Goal: Information Seeking & Learning: Find specific page/section

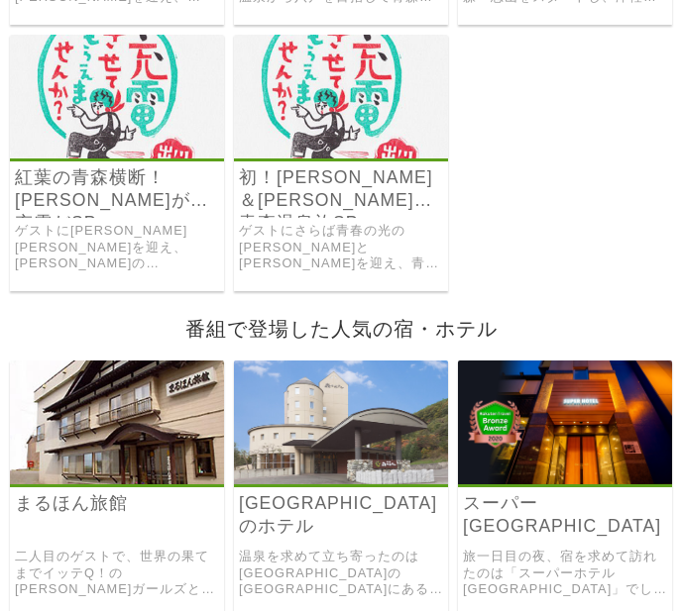
scroll to position [595, 0]
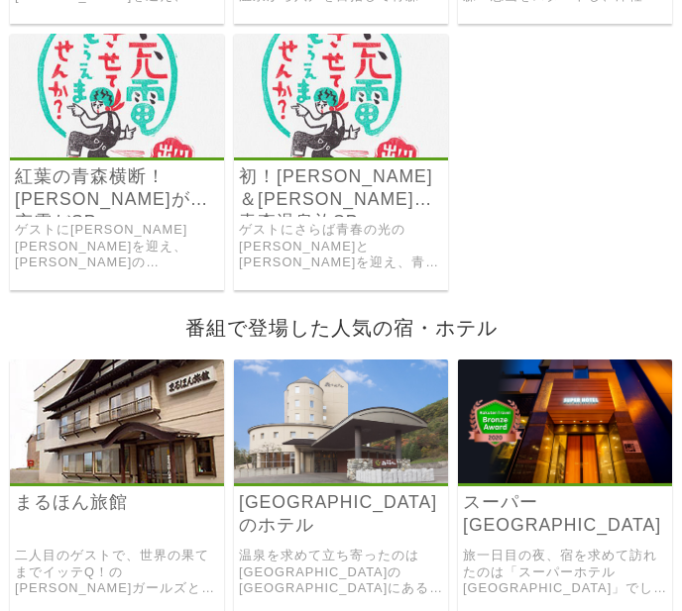
click at [328, 89] on img at bounding box center [341, 96] width 214 height 124
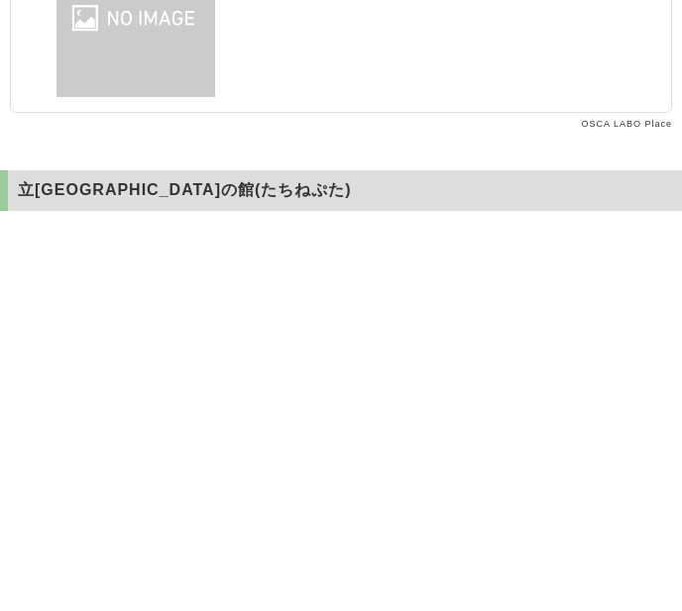
scroll to position [7532, 0]
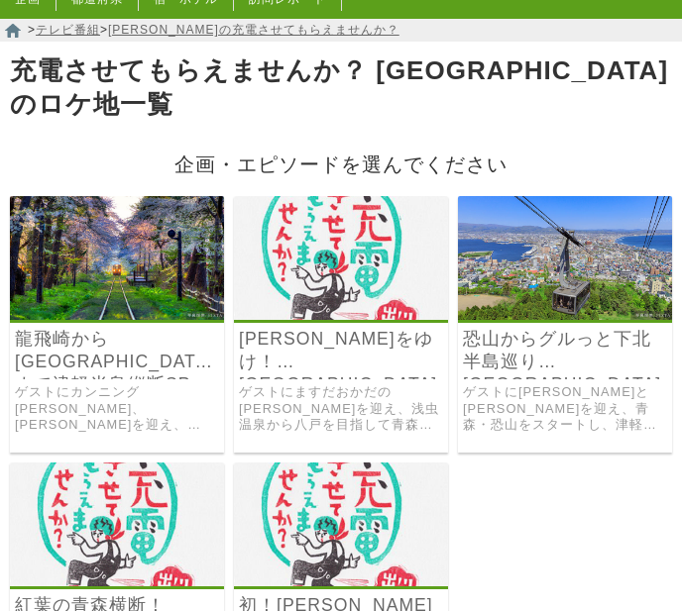
scroll to position [99, 0]
